Goal: Find specific page/section: Find specific page/section

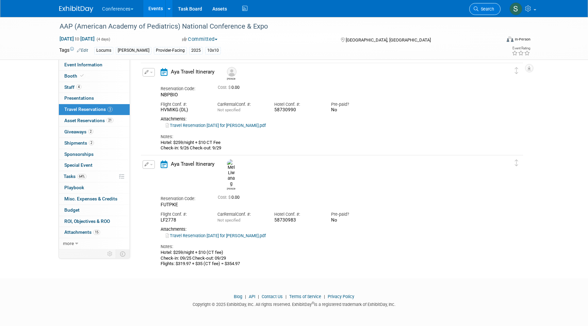
click at [488, 13] on link "Search" at bounding box center [484, 9] width 31 height 12
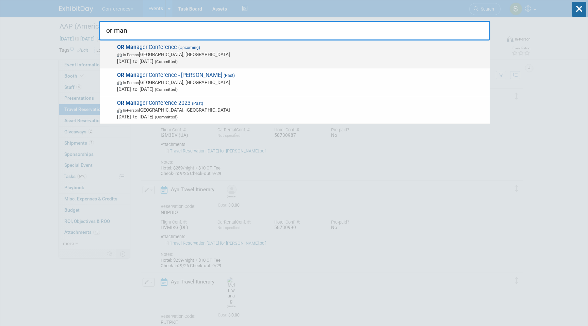
type input "or man"
click at [237, 59] on span "Oct 28, 2025 to Oct 30, 2025 (Committed)" at bounding box center [301, 61] width 369 height 7
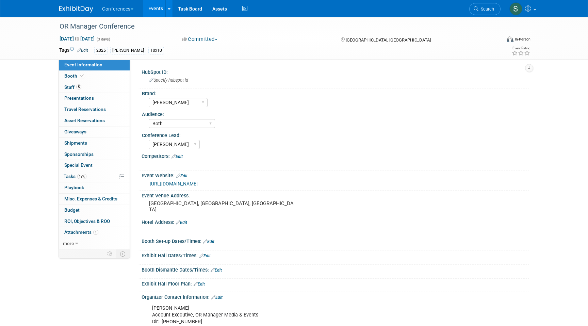
select select "[PERSON_NAME]"
select select "Both"
select select "[PERSON_NAME]"
click at [484, 9] on span "Search" at bounding box center [486, 8] width 16 height 5
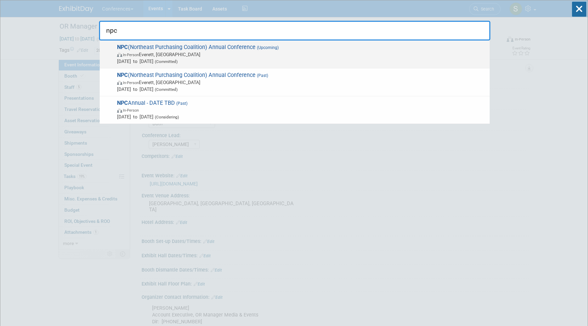
type input "npc"
click at [186, 52] on span "In-Person Everett, MA" at bounding box center [301, 54] width 369 height 7
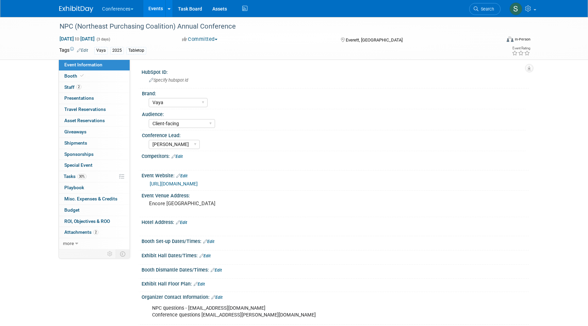
select select "Vaya"
select select "Client-facing"
select select "[PERSON_NAME]"
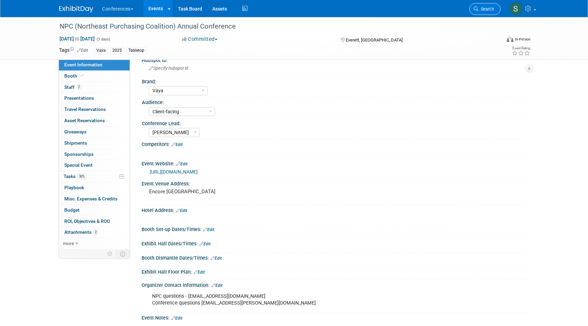
click at [486, 11] on span "Search" at bounding box center [486, 8] width 16 height 5
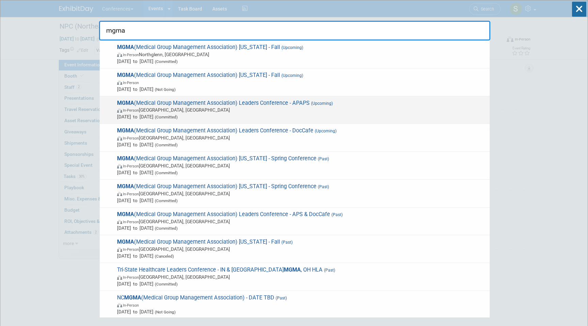
type input "mgma"
click at [327, 106] on span "MGMA (Medical Group Management Association) Leaders Conference - APAPS (Upcomin…" at bounding box center [300, 110] width 371 height 21
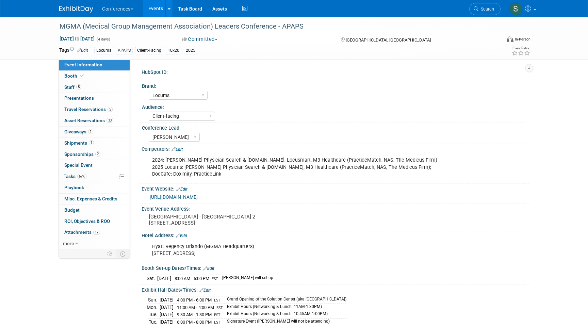
select select "Locums"
select select "Client-facing"
select select "[PERSON_NAME]"
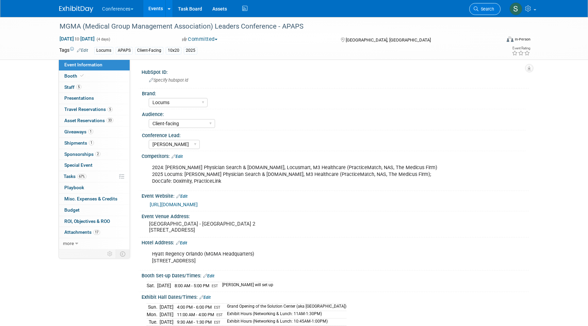
click at [481, 14] on link "Search" at bounding box center [484, 9] width 31 height 12
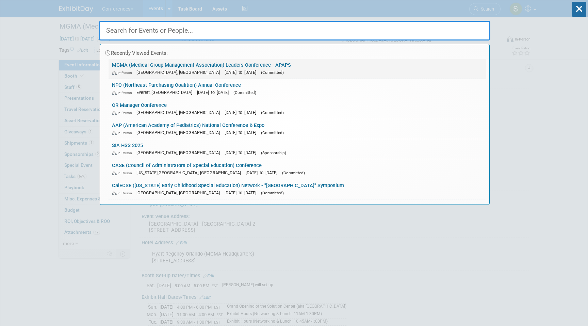
click at [302, 71] on div "In-Person Orlando, FL Sep 27, 2025 to Sep 30, 2025 (Committed)" at bounding box center [297, 72] width 371 height 7
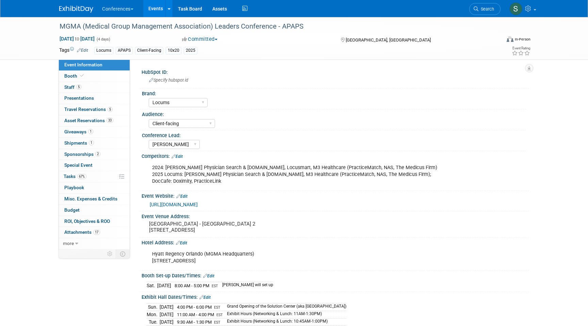
select select "Locums"
select select "Client-facing"
select select "[PERSON_NAME]"
click at [111, 109] on span "5" at bounding box center [110, 109] width 5 height 5
